Goal: Find specific page/section: Find specific page/section

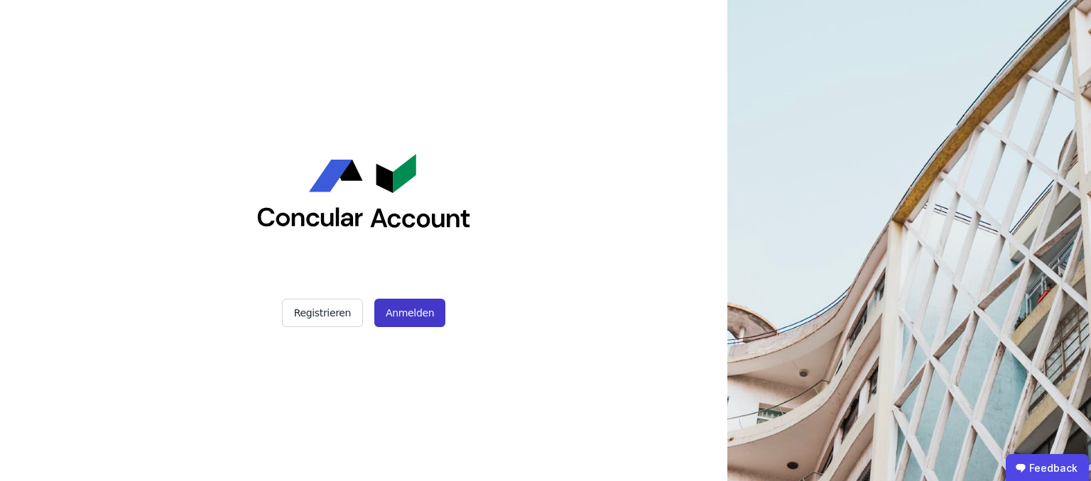
click at [412, 305] on button "Anmelden" at bounding box center [409, 313] width 71 height 28
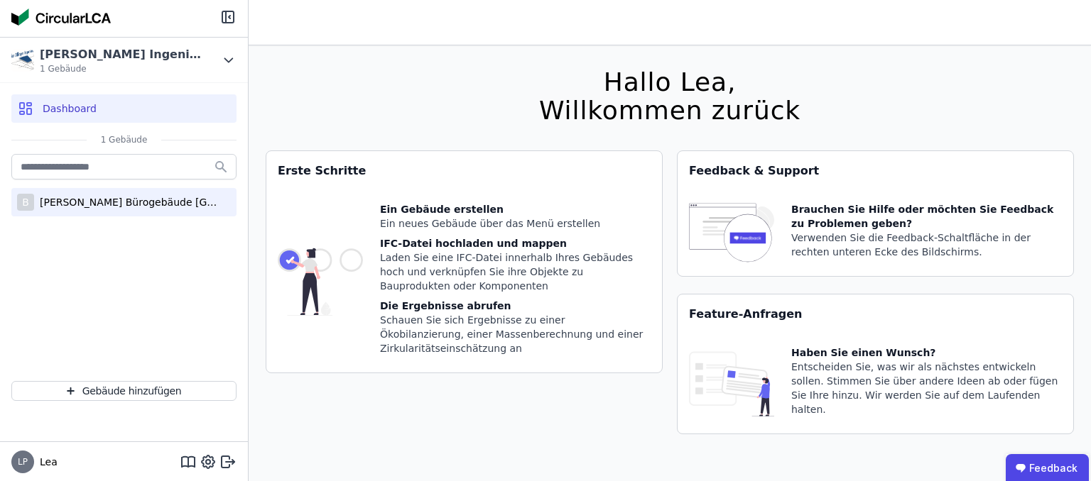
click at [92, 195] on div "[PERSON_NAME] Bürogebäude [GEOGRAPHIC_DATA][PERSON_NAME]" at bounding box center [126, 202] width 185 height 14
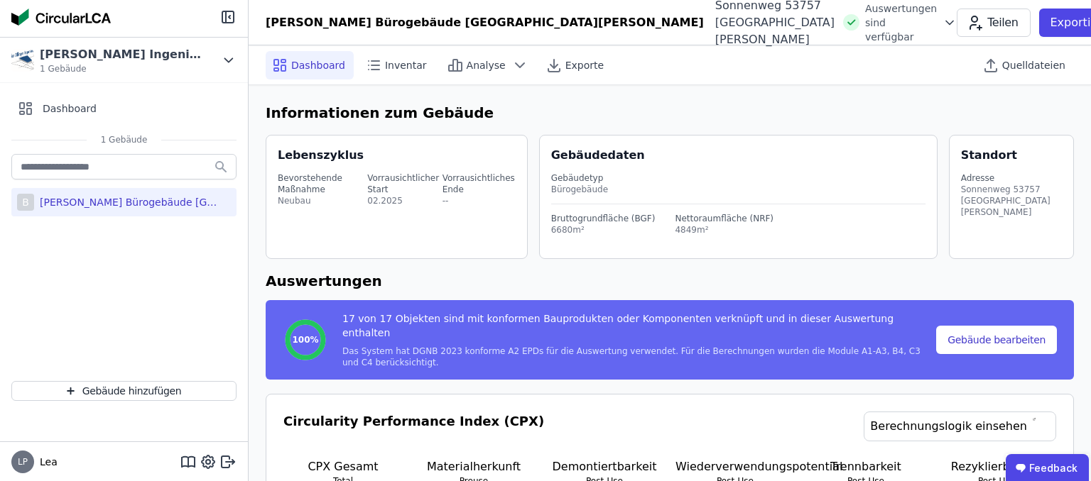
select select "*"
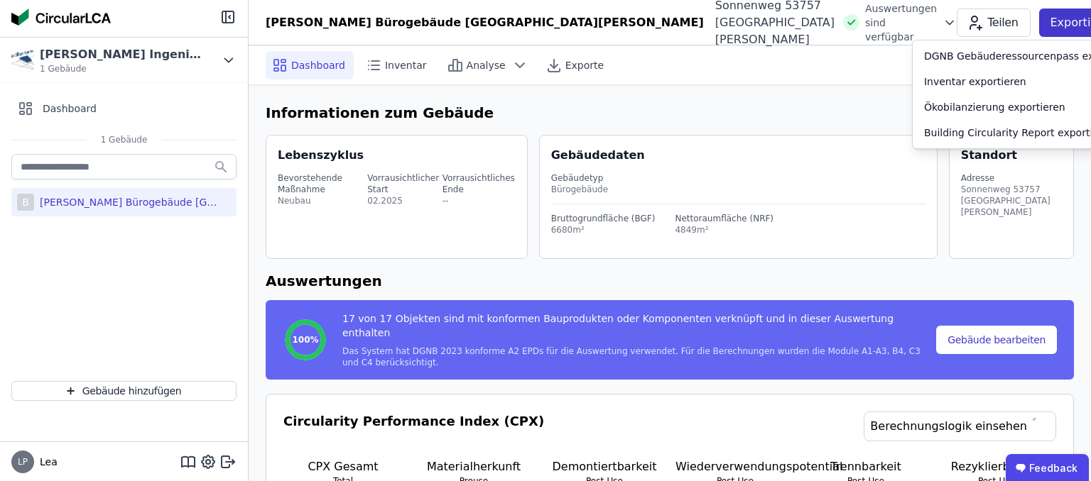
click at [1039, 24] on div "Exportieren" at bounding box center [1082, 23] width 86 height 28
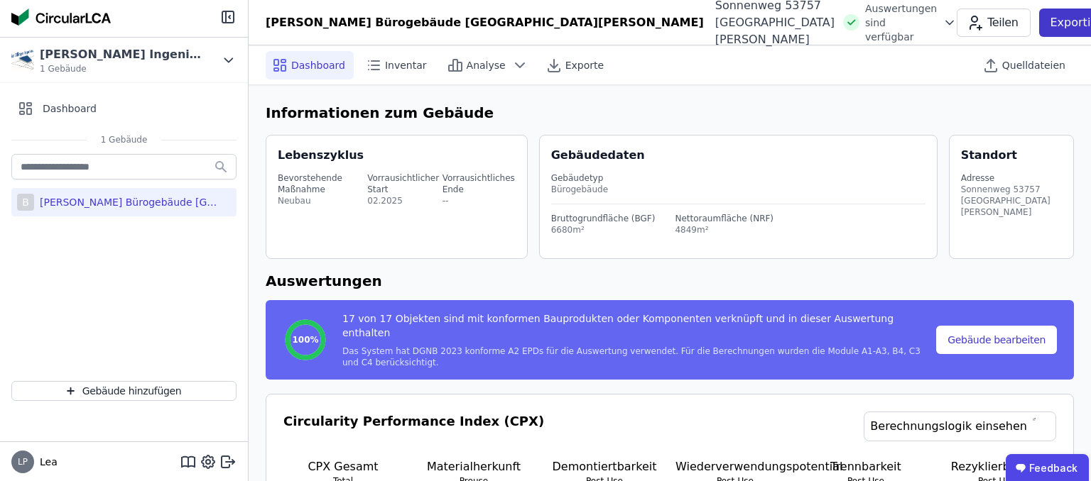
click at [1050, 23] on p "Exportieren" at bounding box center [1084, 22] width 69 height 17
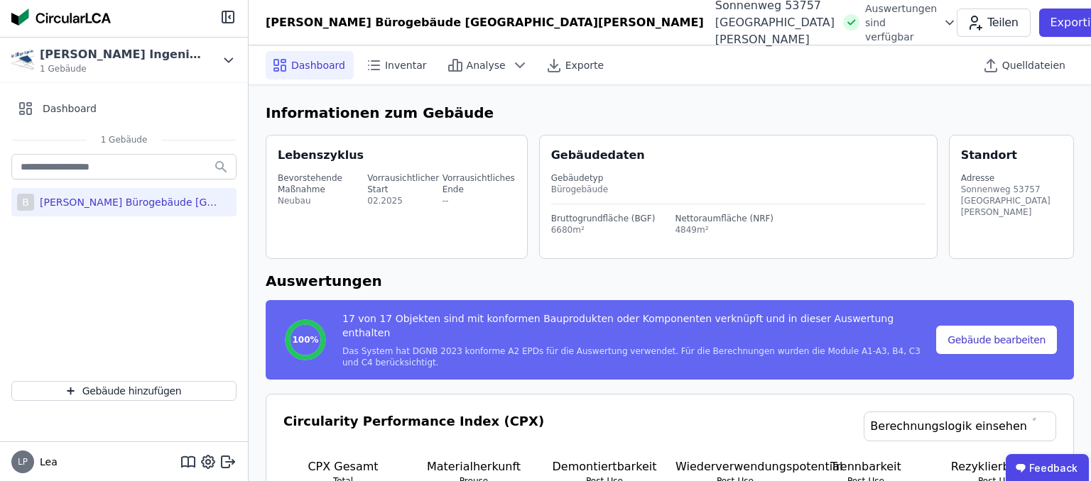
click at [1053, 100] on span "Energie im Betrieb (B6)" at bounding box center [1110, 114] width 114 height 28
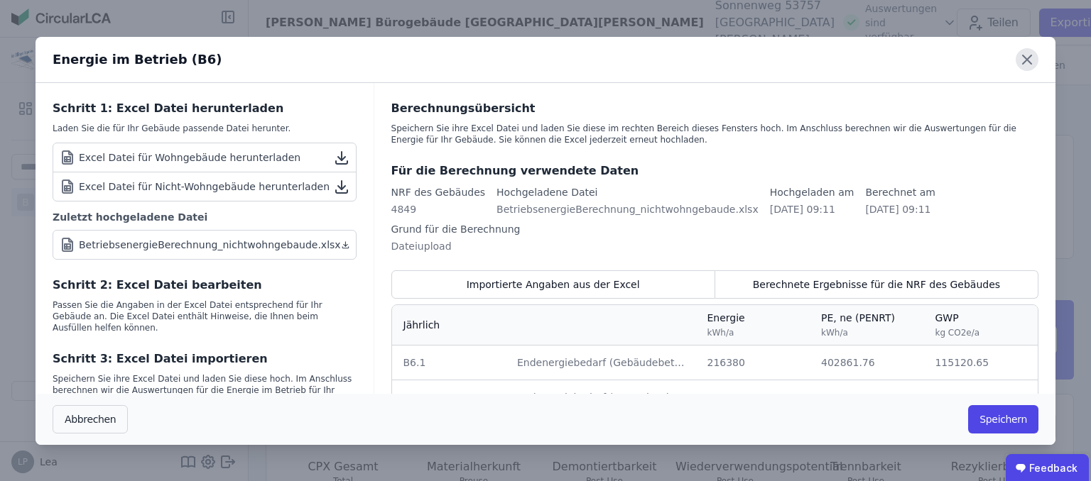
click at [1029, 62] on icon at bounding box center [1026, 59] width 23 height 23
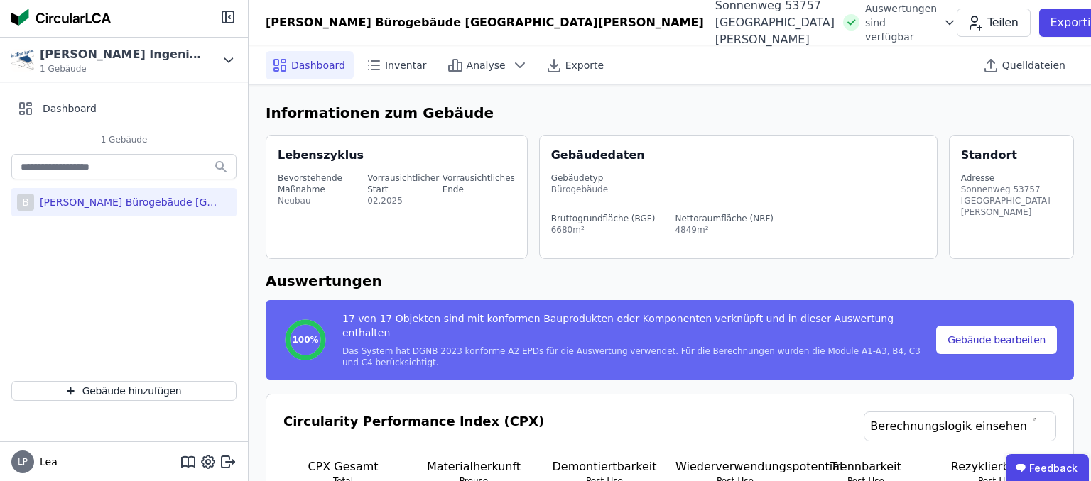
click at [1053, 109] on span "Energie im Betrieb (B6)" at bounding box center [1110, 114] width 114 height 28
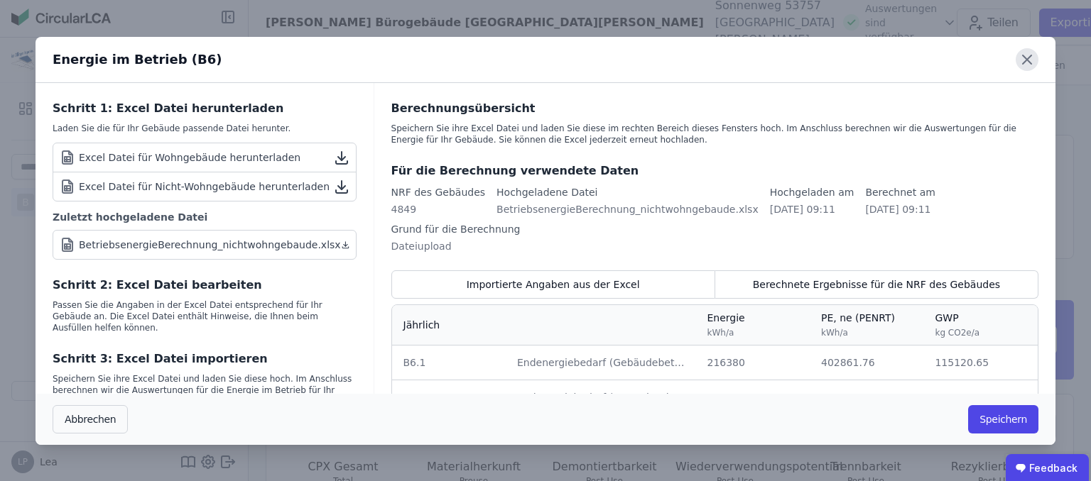
click at [1022, 61] on icon at bounding box center [1026, 59] width 23 height 23
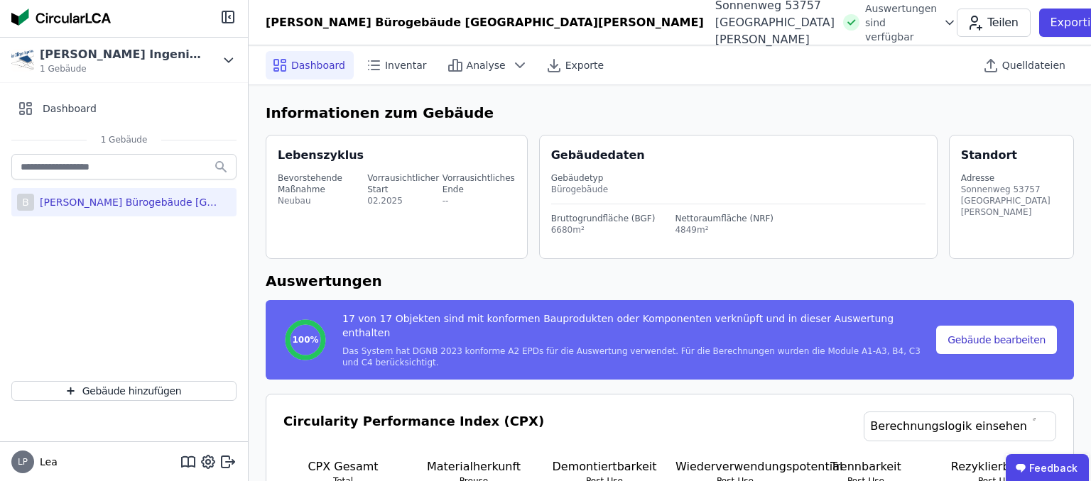
click at [373, 172] on div "Bevorstehende Maßnahme Neubau Vorrausichtlicher Start 02.2025 Vorrausichtliches…" at bounding box center [398, 189] width 241 height 51
click at [361, 170] on div "Bevorstehende Maßnahme Neubau Vorrausichtlicher Start 02.2025 Vorrausichtliches…" at bounding box center [398, 189] width 241 height 51
click at [361, 175] on div "Bevorstehende Maßnahme Neubau Vorrausichtlicher Start 02.2025 Vorrausichtliches…" at bounding box center [398, 189] width 241 height 51
click at [374, 182] on div "Vorrausichtlicher Start" at bounding box center [403, 184] width 72 height 23
click at [393, 57] on div "Inventar" at bounding box center [397, 65] width 76 height 28
